Goal: Information Seeking & Learning: Check status

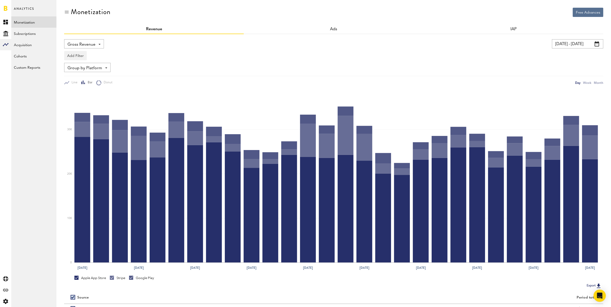
click at [574, 48] on input "[DATE] - [DATE]" at bounding box center [577, 43] width 51 height 9
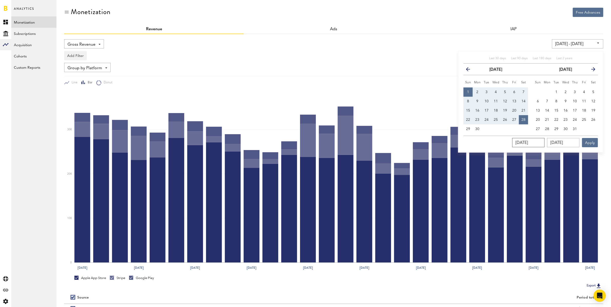
click at [528, 141] on input "[DATE]" at bounding box center [528, 142] width 32 height 9
click at [470, 70] on icon "button" at bounding box center [470, 70] width 0 height 0
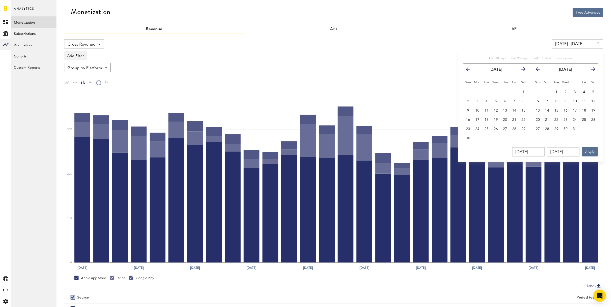
click at [470, 70] on icon "button" at bounding box center [470, 70] width 0 height 0
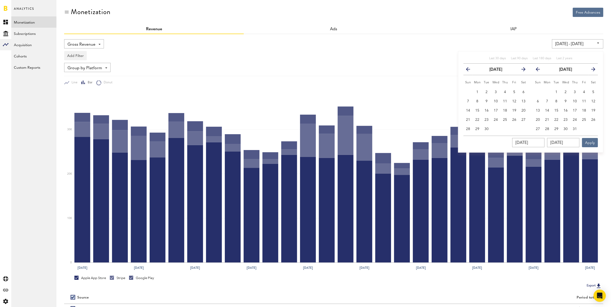
click at [470, 70] on icon "button" at bounding box center [470, 70] width 0 height 0
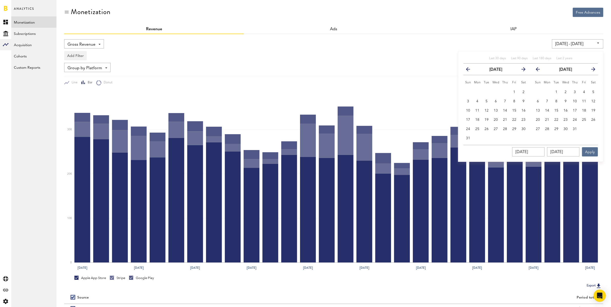
click at [470, 70] on icon "button" at bounding box center [470, 70] width 0 height 0
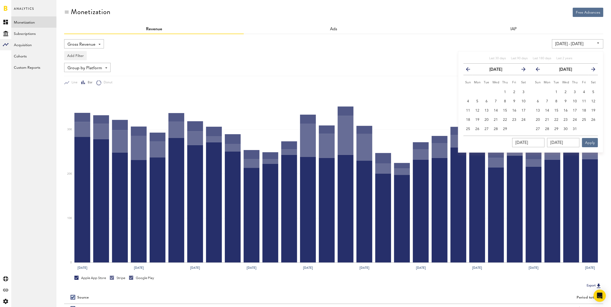
click at [470, 70] on icon "button" at bounding box center [470, 70] width 0 height 0
click at [478, 90] on span "1" at bounding box center [477, 92] width 2 height 4
type input "[DATE] - [DATE]"
type input "[DATE]"
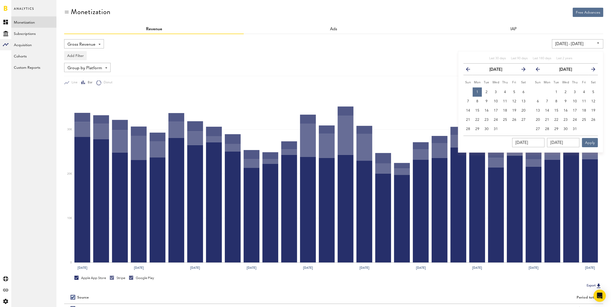
click at [591, 70] on icon "button" at bounding box center [591, 70] width 0 height 0
click at [557, 128] on span "31" at bounding box center [556, 129] width 4 height 4
type input "[DATE] - [DATE]"
type input "[DATE]"
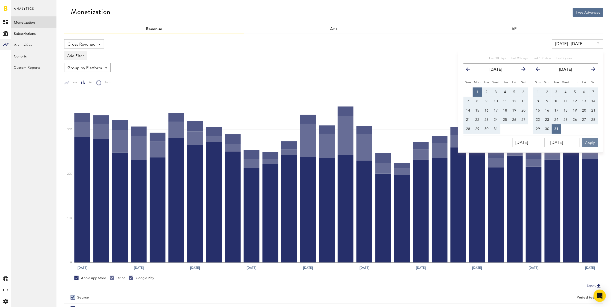
click at [587, 142] on button "Apply" at bounding box center [590, 142] width 16 height 9
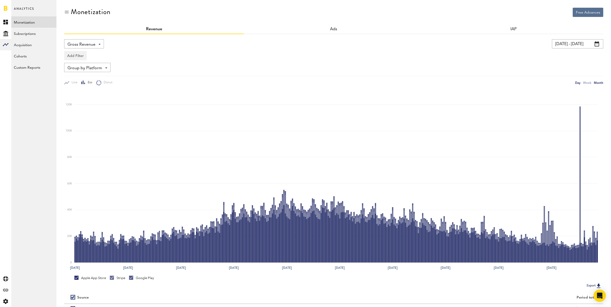
click at [598, 82] on div "Month" at bounding box center [597, 82] width 9 height 5
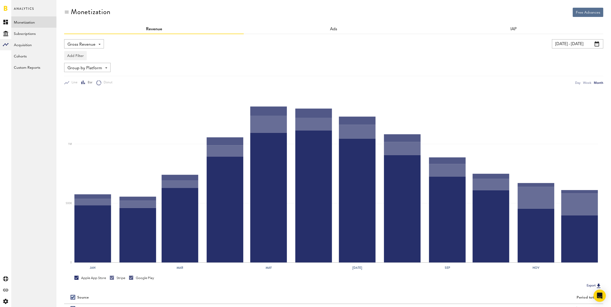
click at [87, 45] on span "Gross Revenue" at bounding box center [81, 44] width 28 height 9
click at [39, 33] on link "Subscriptions" at bounding box center [33, 33] width 45 height 11
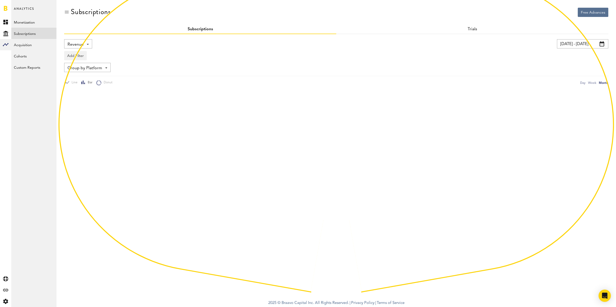
click at [68, 41] on span "Revenue" at bounding box center [75, 44] width 16 height 9
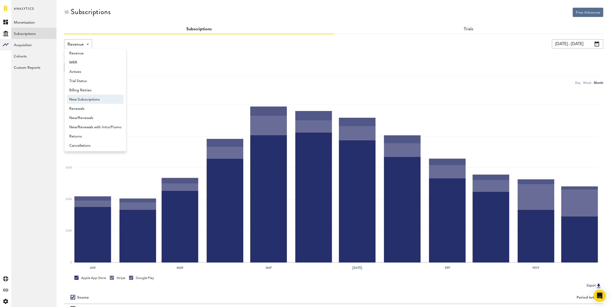
click at [92, 98] on span "New Subscriptions" at bounding box center [95, 99] width 52 height 9
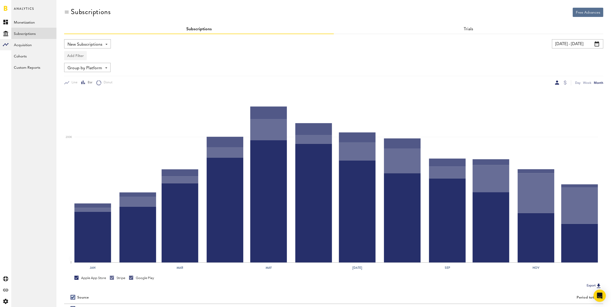
click at [78, 56] on button "Add Filter" at bounding box center [75, 55] width 23 height 9
click at [85, 79] on li "Apps" at bounding box center [88, 78] width 42 height 9
click at [82, 58] on div "Apps" at bounding box center [83, 56] width 22 height 9
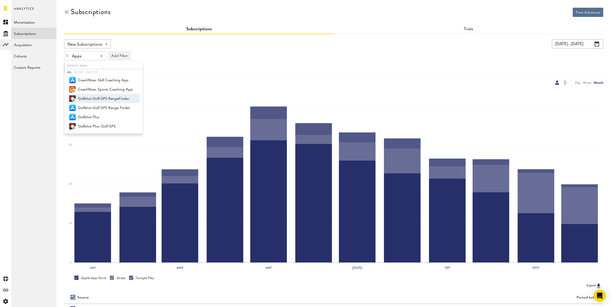
click at [90, 95] on span "Golfshot Golf GPS RangeFinder" at bounding box center [105, 98] width 55 height 9
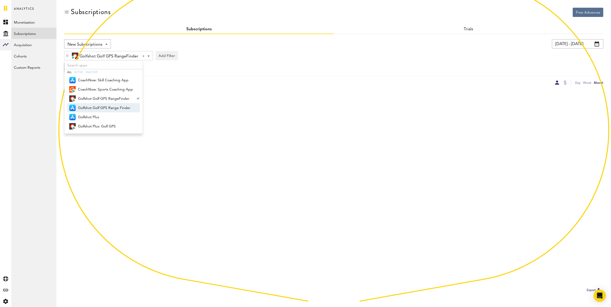
click at [90, 106] on span "Golfshot Golf GPS Range Finder" at bounding box center [105, 108] width 55 height 9
click at [93, 116] on span "Golfshot Plus" at bounding box center [105, 117] width 55 height 9
click at [102, 124] on span "Golfshot Plus: Golf GPS" at bounding box center [105, 126] width 55 height 9
click at [268, 63] on div "Group by Platform Group by Platform Group by App Group by Subscription Group by…" at bounding box center [333, 67] width 539 height 9
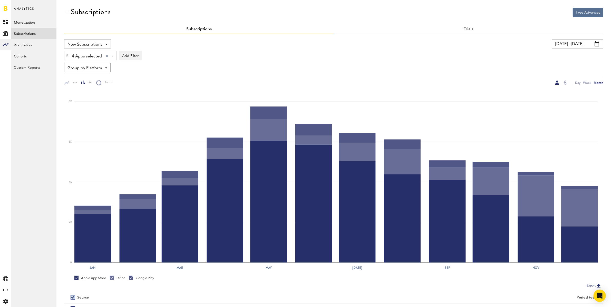
click at [563, 43] on input "[DATE] - [DATE]" at bounding box center [577, 43] width 51 height 9
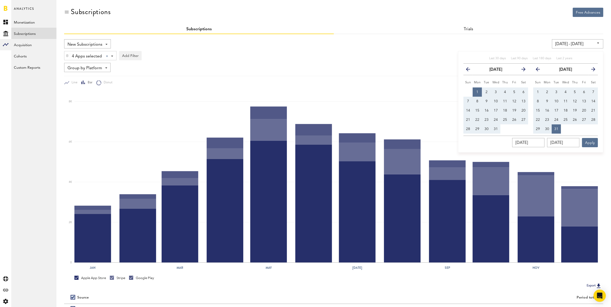
click at [521, 70] on icon "button" at bounding box center [521, 70] width 0 height 0
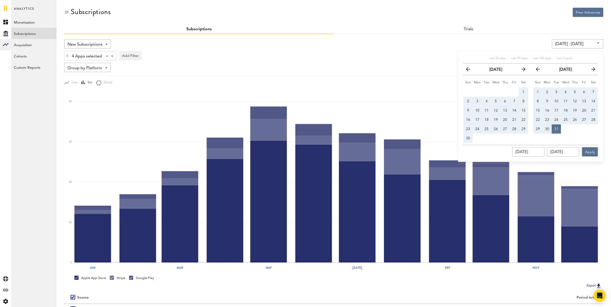
click at [521, 70] on icon "button" at bounding box center [521, 70] width 0 height 0
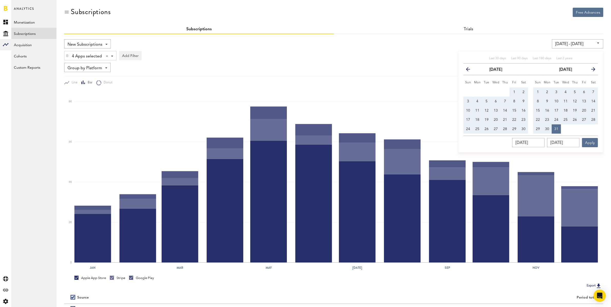
click at [523, 68] on th "next" at bounding box center [523, 70] width 9 height 12
click at [591, 70] on icon "button" at bounding box center [591, 70] width 0 height 0
click at [564, 91] on span "1" at bounding box center [565, 92] width 2 height 4
type input "[DATE] - [DATE]"
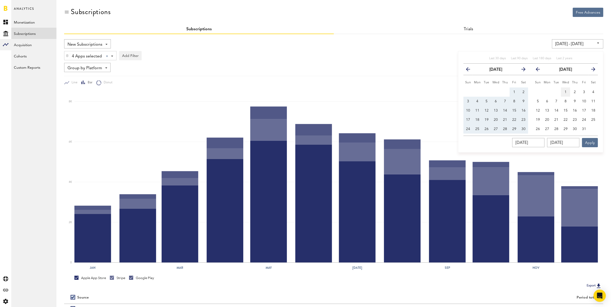
type input "[DATE]"
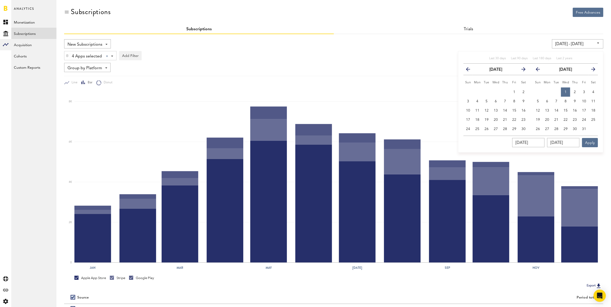
click at [591, 70] on icon "button" at bounding box center [591, 70] width 0 height 0
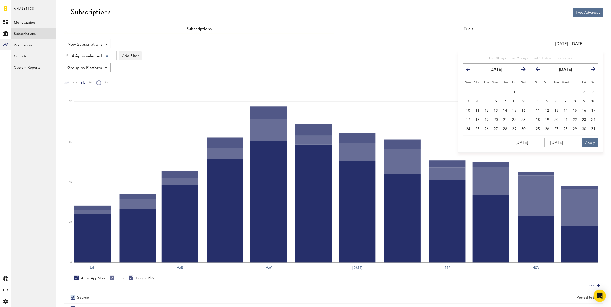
click at [591, 70] on icon "button" at bounding box center [591, 70] width 0 height 0
click at [594, 68] on th "next" at bounding box center [592, 70] width 9 height 12
click at [539, 130] on span "28" at bounding box center [537, 129] width 4 height 4
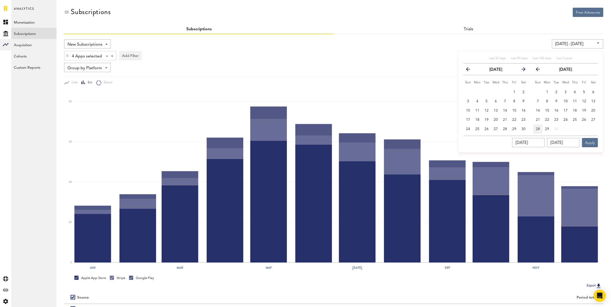
type input "[DATE] - [DATE]"
type input "[DATE]"
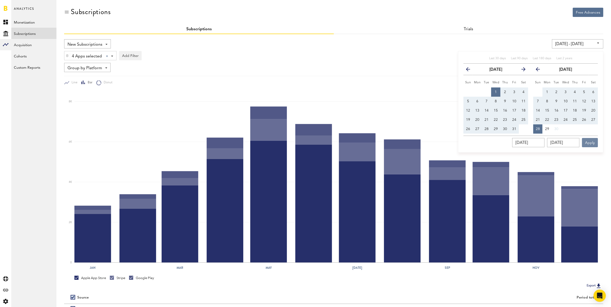
click at [594, 141] on button "Apply" at bounding box center [590, 142] width 16 height 9
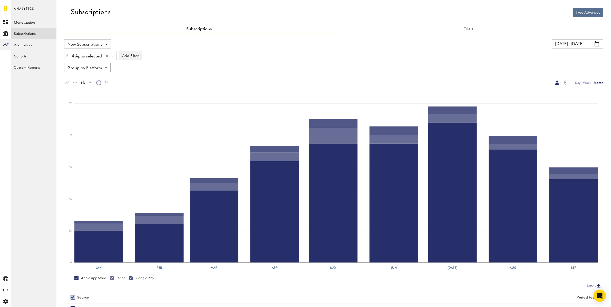
click at [562, 43] on input "[DATE] - [DATE]" at bounding box center [577, 43] width 51 height 9
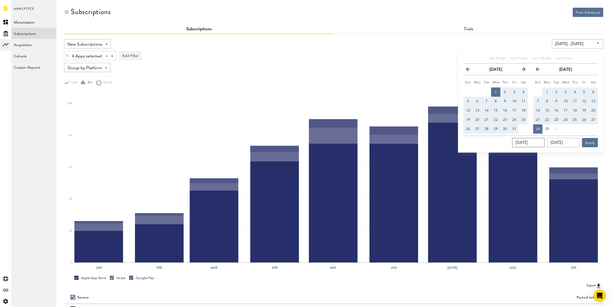
click at [544, 144] on input "[DATE]" at bounding box center [528, 142] width 32 height 9
type input "01/01/202_"
type input "[DATE] - [DATE]"
type input "[DATE]"
click at [566, 144] on input "[DATE]" at bounding box center [563, 142] width 32 height 9
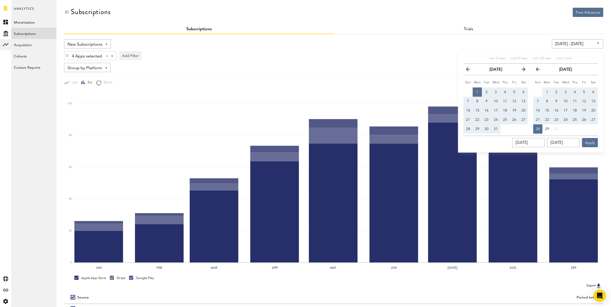
click at [470, 70] on icon "button" at bounding box center [470, 70] width 0 height 0
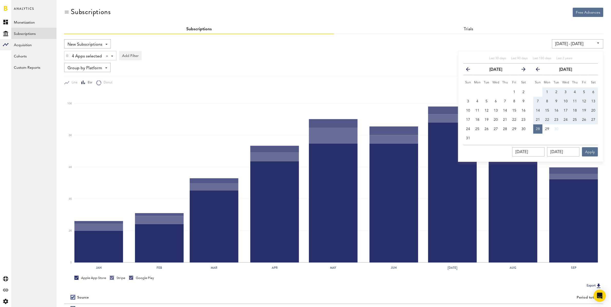
click at [540, 70] on icon "button" at bounding box center [540, 70] width 0 height 0
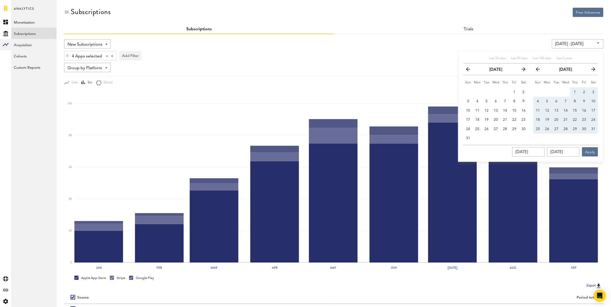
click at [540, 70] on icon "button" at bounding box center [540, 70] width 0 height 0
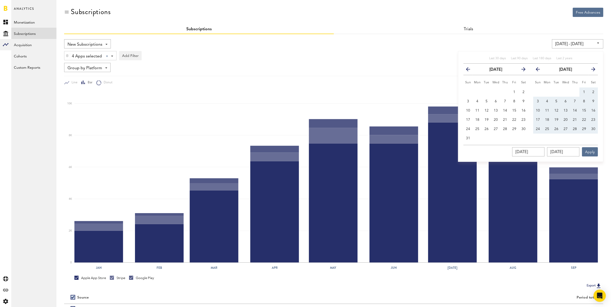
click at [591, 70] on icon "button" at bounding box center [591, 70] width 0 height 0
click at [557, 129] on span "31" at bounding box center [556, 129] width 4 height 4
type input "[DATE] - [DATE]"
type input "[DATE]"
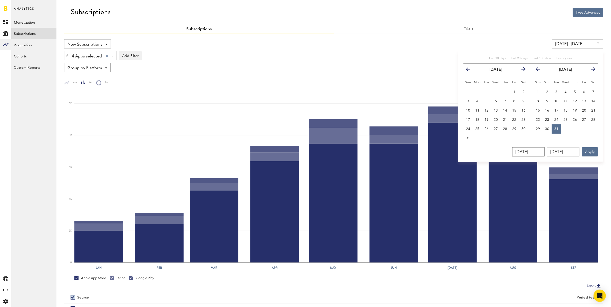
click at [533, 152] on input "[DATE]" at bounding box center [528, 151] width 32 height 9
click at [521, 70] on icon "button" at bounding box center [521, 70] width 0 height 0
click at [476, 92] on button "1" at bounding box center [476, 91] width 9 height 9
type input "[DATE] - [DATE]"
type input "[DATE]"
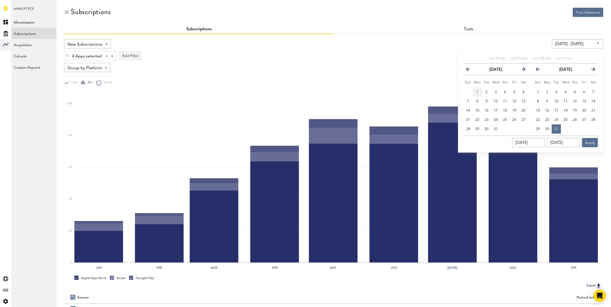
type input "[DATE]"
click at [557, 129] on span "31" at bounding box center [556, 129] width 4 height 4
type input "[DATE] - [DATE]"
type input "[DATE]"
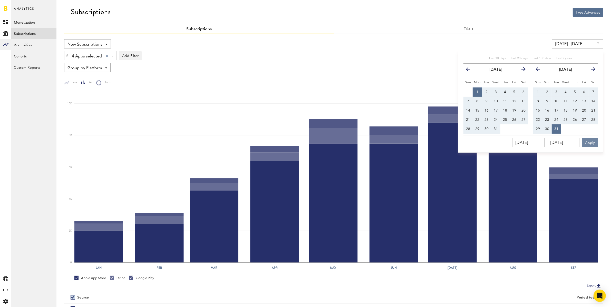
click at [593, 143] on button "Apply" at bounding box center [590, 142] width 16 height 9
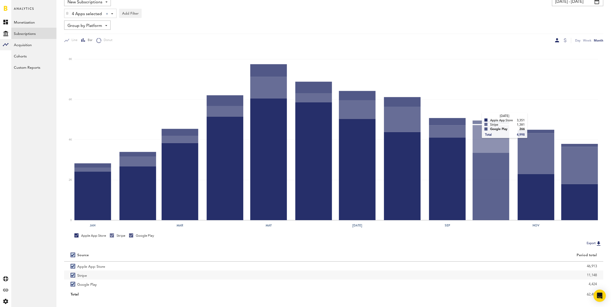
scroll to position [52, 0]
